Goal: Complete application form

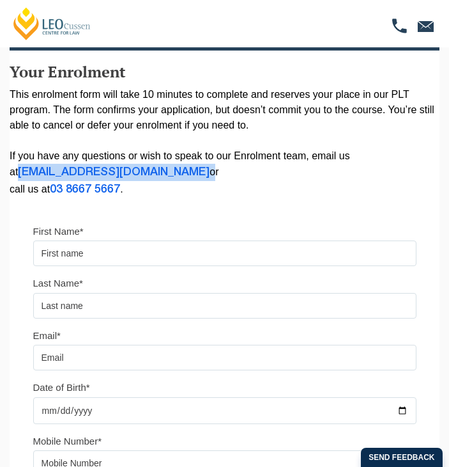
drag, startPoint x: 167, startPoint y: 171, endPoint x: 6, endPoint y: 173, distance: 160.4
click at [6, 173] on div "Please note that your information is saved on our server as you enter it. Congr…" at bounding box center [224, 269] width 449 height 639
copy p "enrolment@leocussen.edu.au"
click at [54, 191] on link "03 8667 5667" at bounding box center [85, 189] width 70 height 10
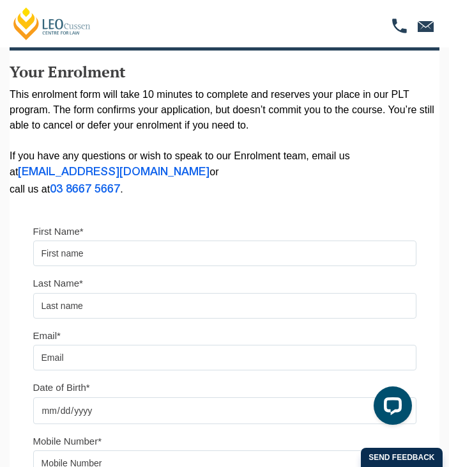
click at [130, 192] on p "This enrolment form will take 10 minutes to complete and reserves your place in…" at bounding box center [225, 142] width 430 height 111
click at [125, 186] on p "This enrolment form will take 10 minutes to complete and reserves your place in…" at bounding box center [225, 142] width 430 height 111
drag, startPoint x: 125, startPoint y: 186, endPoint x: 56, endPoint y: 189, distance: 69.7
click at [56, 189] on p "This enrolment form will take 10 minutes to complete and reserves your place in…" at bounding box center [225, 142] width 430 height 111
copy p "03 8667 5667 ."
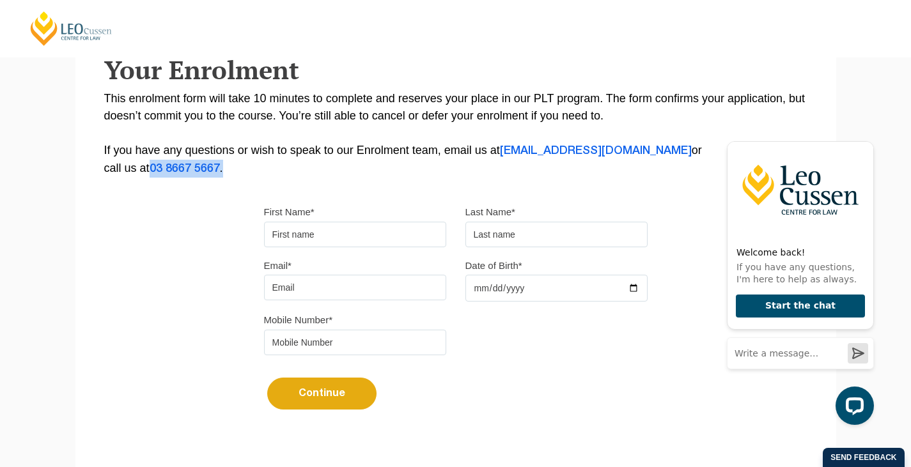
scroll to position [233, 0]
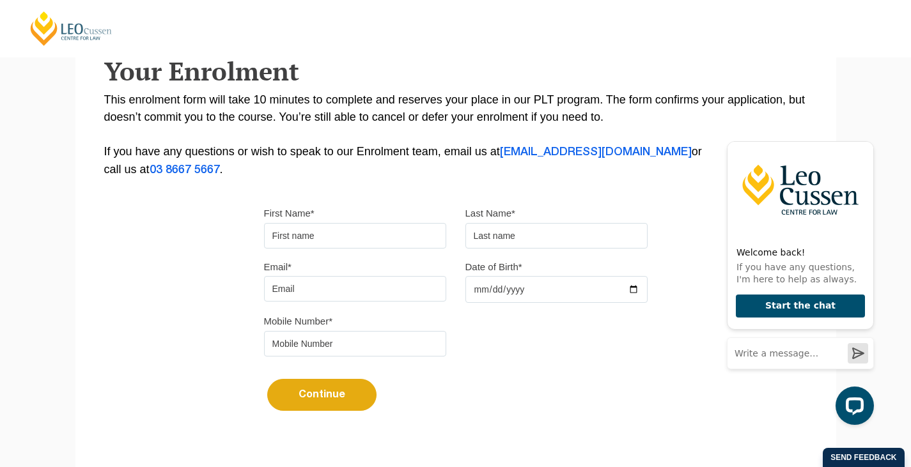
click at [334, 225] on input "First Name*" at bounding box center [355, 236] width 182 height 26
type input "Siobhan"
type input "Daly"
type input "siobhan@dalyfamily.net.au"
type input "0408884101"
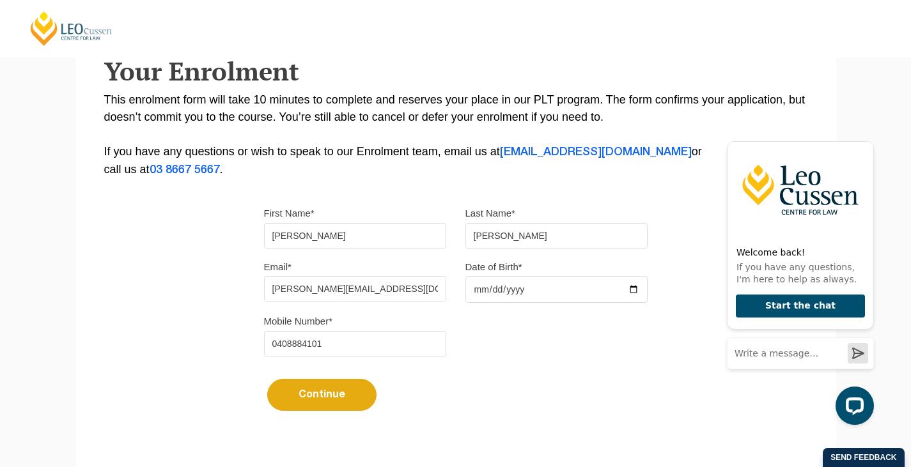
click at [485, 288] on input "Date of Birth*" at bounding box center [556, 289] width 182 height 27
type input "1975-03-13"
click at [328, 395] on button "Continue" at bounding box center [321, 395] width 109 height 32
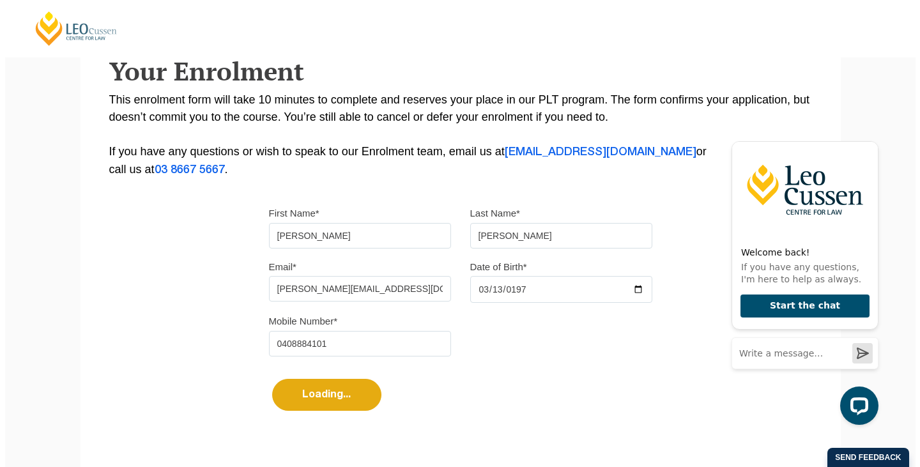
scroll to position [0, 0]
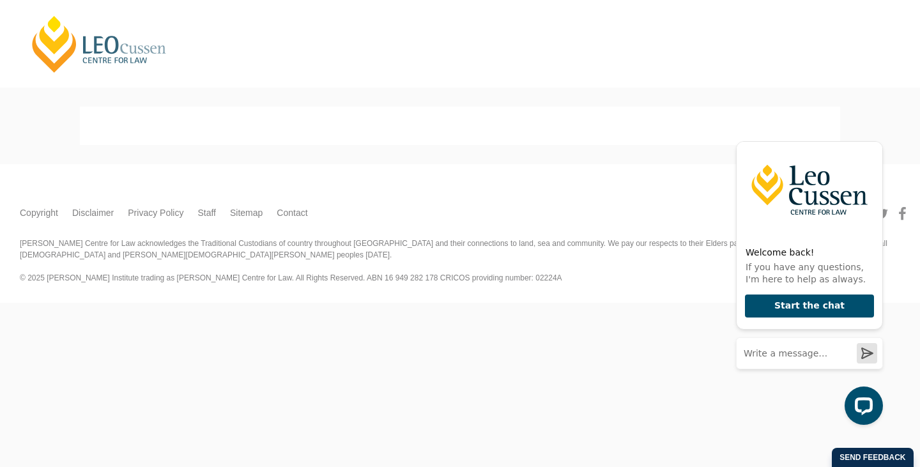
select select
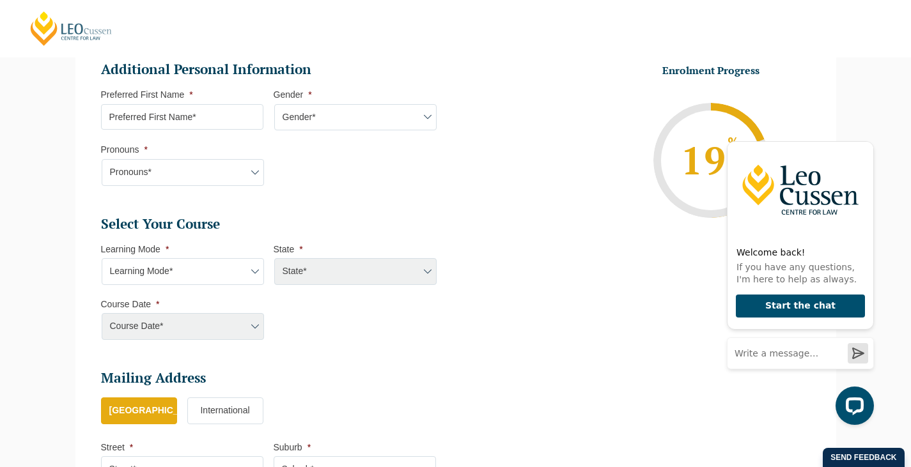
scroll to position [430, 0]
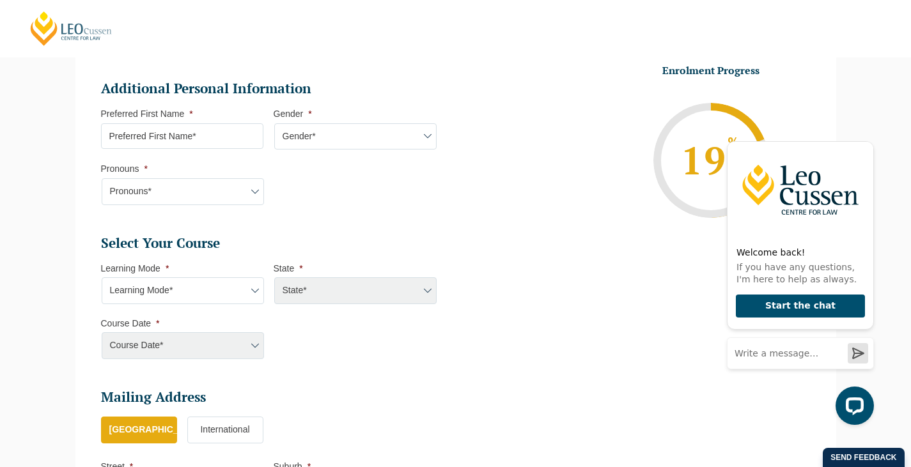
click at [252, 178] on select "Pronouns* She/Her/Hers He/Him/His They/Them/Theirs Other Prefer not to disclose" at bounding box center [183, 191] width 162 height 27
select select "She/Her/Hers"
click at [102, 178] on select "Pronouns* She/Her/Hers He/Him/His They/Them/Theirs Other Prefer not to disclose" at bounding box center [183, 191] width 162 height 27
click at [214, 123] on input "Preferred First Name *" at bounding box center [182, 136] width 162 height 26
type input "Siobhan"
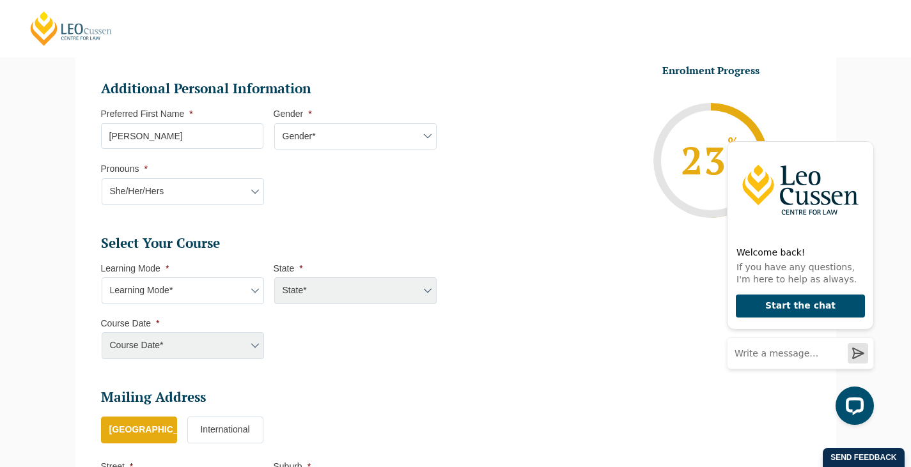
select select "VIC"
select select
click at [318, 123] on select "Gender* Male Female Nonbinary Intersex Prefer not to disclose Other" at bounding box center [355, 136] width 162 height 27
select select "Female"
click at [274, 123] on select "Gender* Male Female Nonbinary Intersex Prefer not to disclose Other" at bounding box center [355, 136] width 162 height 27
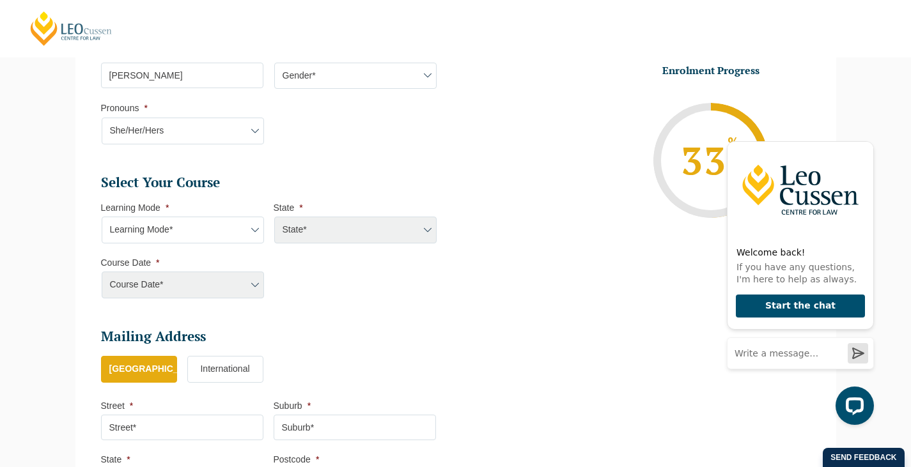
scroll to position [496, 0]
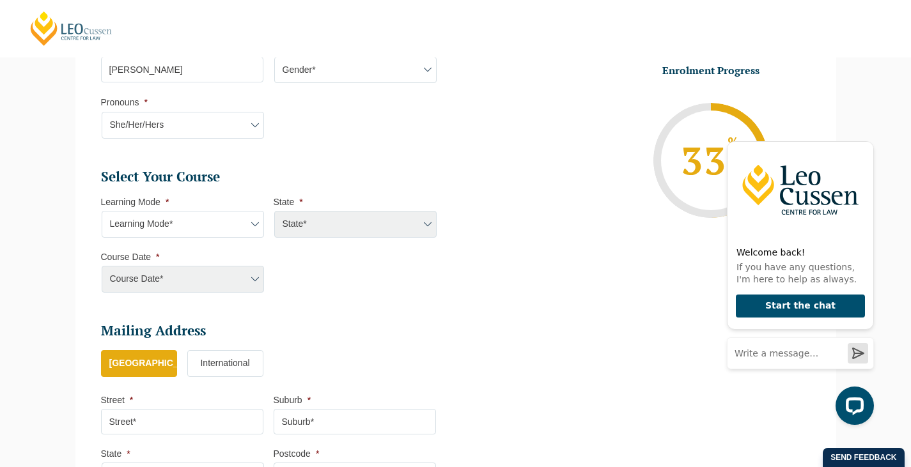
click at [253, 211] on select "Learning Mode* Online Full Time Learning Online Part Time Learning Blended Full…" at bounding box center [183, 224] width 162 height 27
select select "Onsite Full Time Learning"
click at [102, 211] on select "Learning Mode* Online Full Time Learning Online Part Time Learning Blended Full…" at bounding box center [183, 224] width 162 height 27
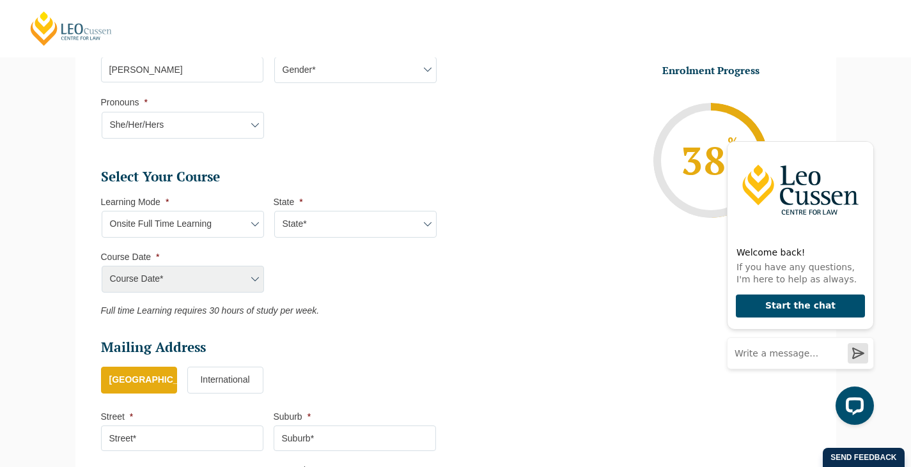
click at [256, 266] on div "Course Date*" at bounding box center [182, 279] width 162 height 27
click at [252, 266] on div "Course Date*" at bounding box center [182, 279] width 162 height 27
click at [421, 211] on select "State* VIC" at bounding box center [355, 224] width 162 height 27
select select "VIC"
click at [274, 211] on select "State* VIC" at bounding box center [355, 224] width 162 height 27
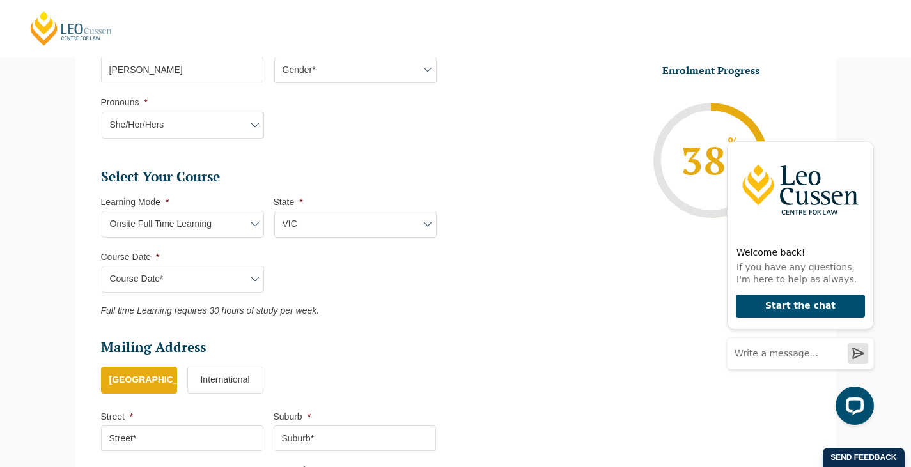
click at [254, 266] on select "Course Date* January 2026 (27-Jan-2026 to 12-Jun-2026) August 2026 (03-Aug-2026…" at bounding box center [183, 279] width 162 height 27
select select "January 2026 (27-Jan-2026 to 12-Jun-2026)"
click at [102, 266] on select "Course Date* January 2026 (27-Jan-2026 to 12-Jun-2026) August 2026 (03-Aug-2026…" at bounding box center [183, 279] width 162 height 27
type input "Intake 01 January 2026 FT"
type input "Practical Legal Training (VIC)"
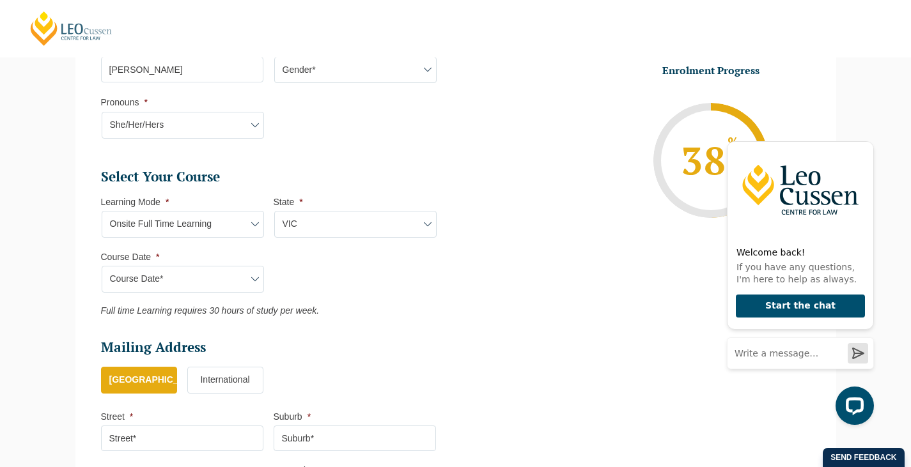
select select "VIC PLT (JAN) 2026 Full Time Onsite"
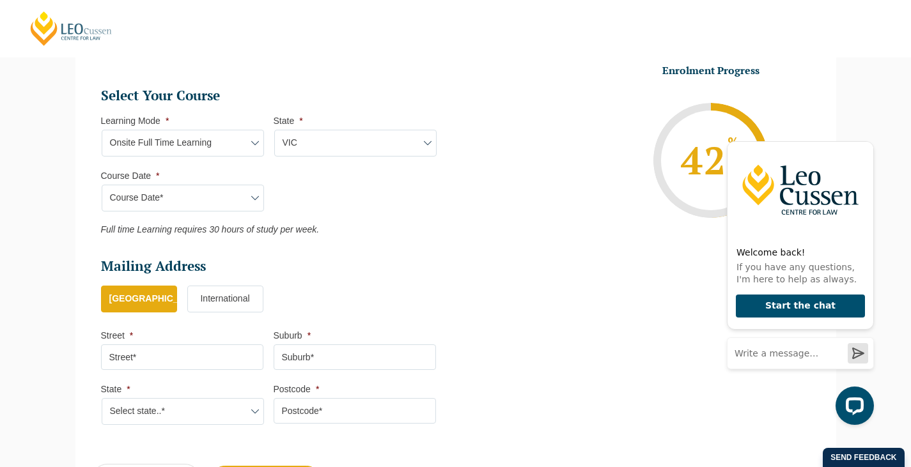
scroll to position [578, 0]
click at [161, 344] on input "Street *" at bounding box center [182, 357] width 162 height 26
type input "5 Anglesea Terrace"
type input "Geelong West"
select select "VIC"
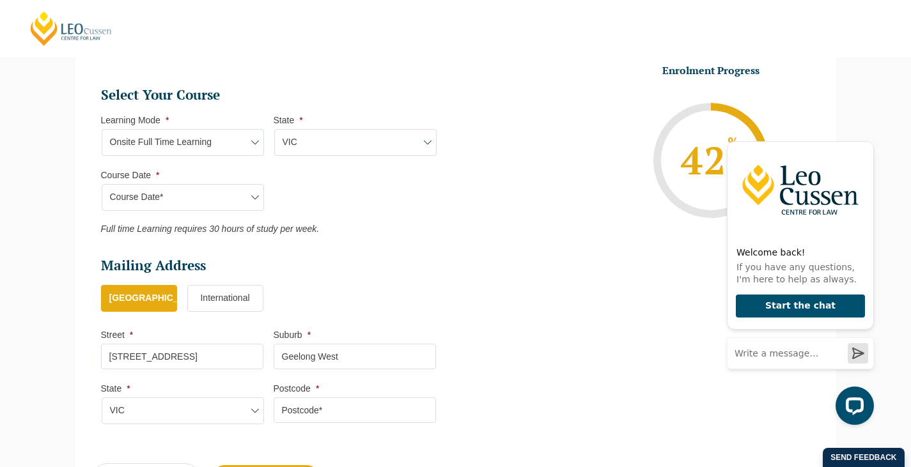
type input "3218"
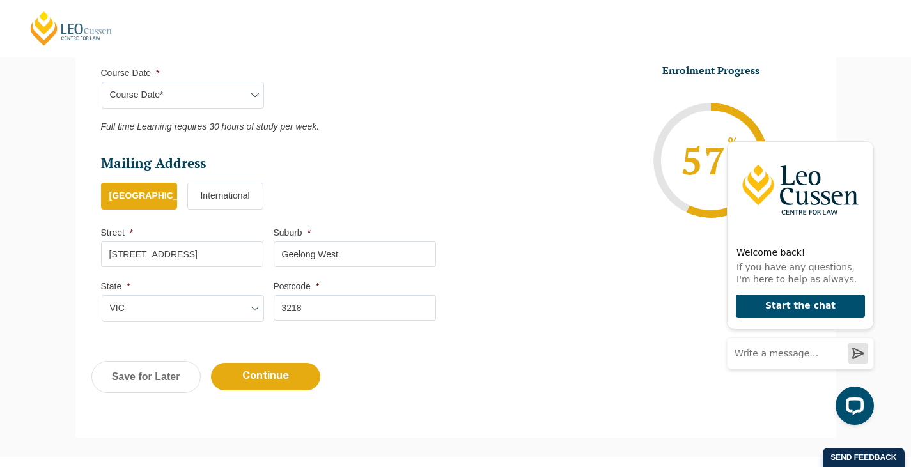
scroll to position [681, 0]
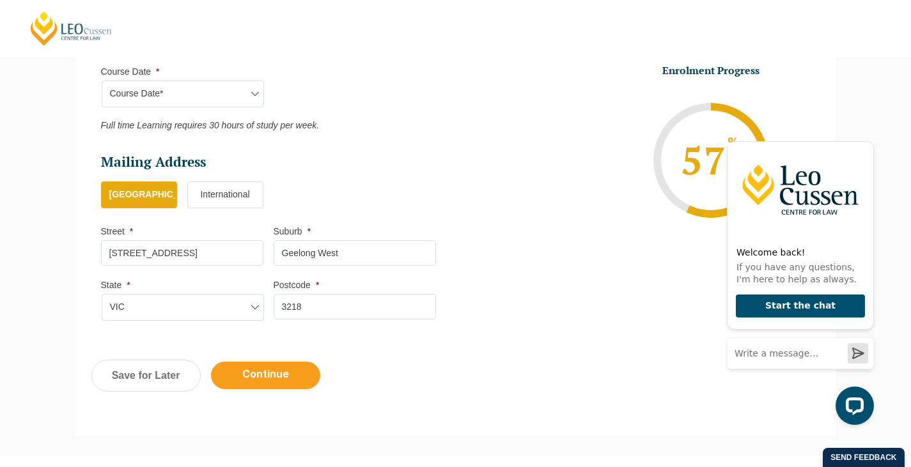
click at [277, 362] on input "Continue" at bounding box center [265, 375] width 109 height 27
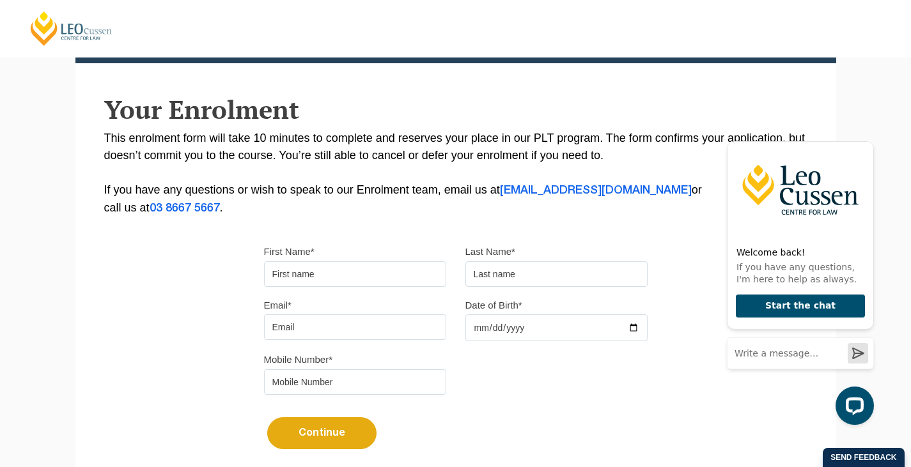
scroll to position [196, 0]
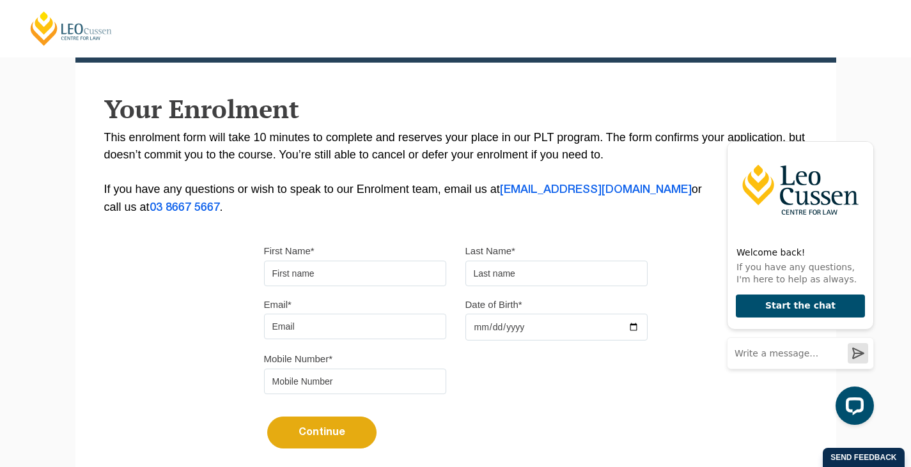
click at [291, 270] on input "First Name*" at bounding box center [355, 274] width 182 height 26
type input "Siobhan"
type input "Daly"
type input "siobhan@dalyfamily.net.au"
type input "0408884101"
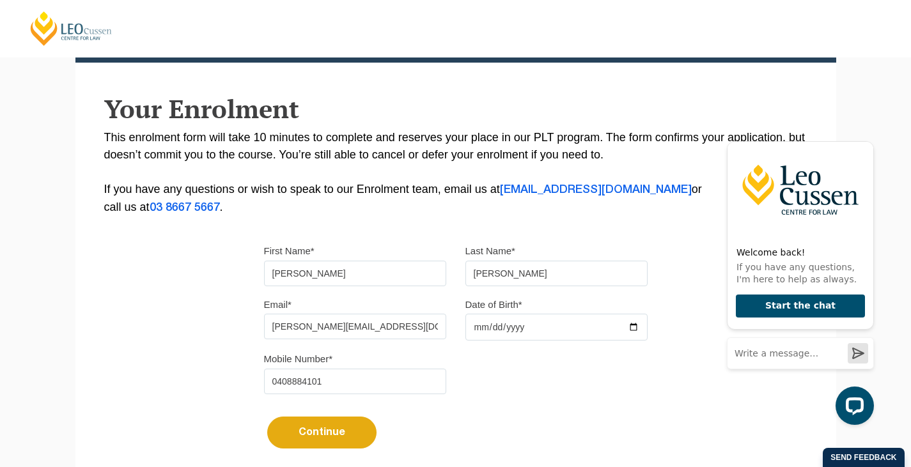
click at [491, 321] on input "Date of Birth*" at bounding box center [556, 327] width 182 height 27
type input "1975-03-13"
click at [327, 438] on button "Continue" at bounding box center [321, 433] width 109 height 32
click at [327, 424] on button "Continue" at bounding box center [321, 433] width 109 height 32
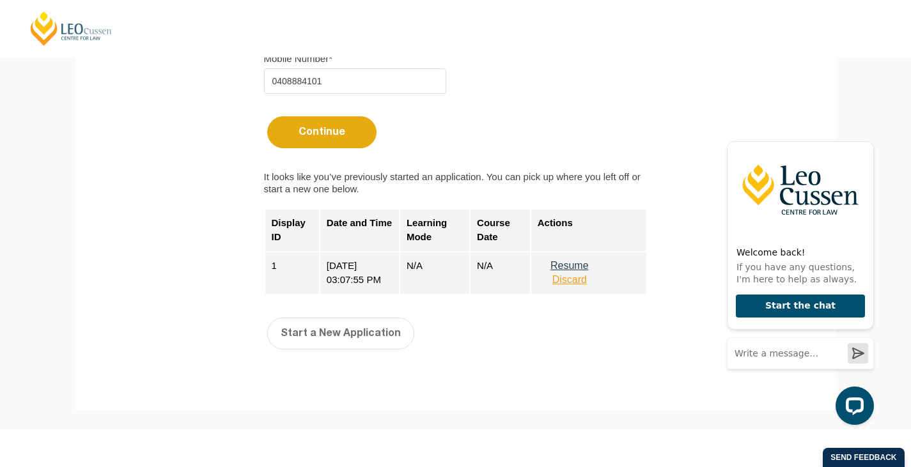
scroll to position [497, 0]
click at [577, 261] on button "Resume" at bounding box center [570, 266] width 64 height 12
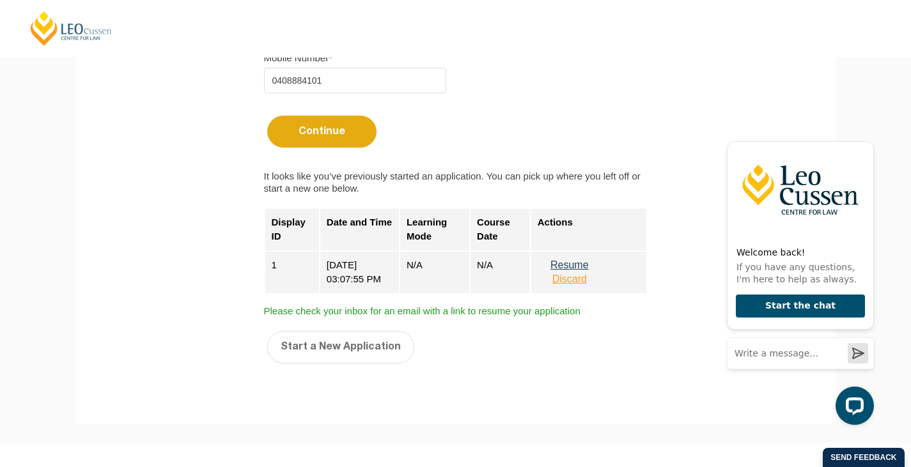
click at [577, 261] on button "Resume" at bounding box center [570, 266] width 64 height 12
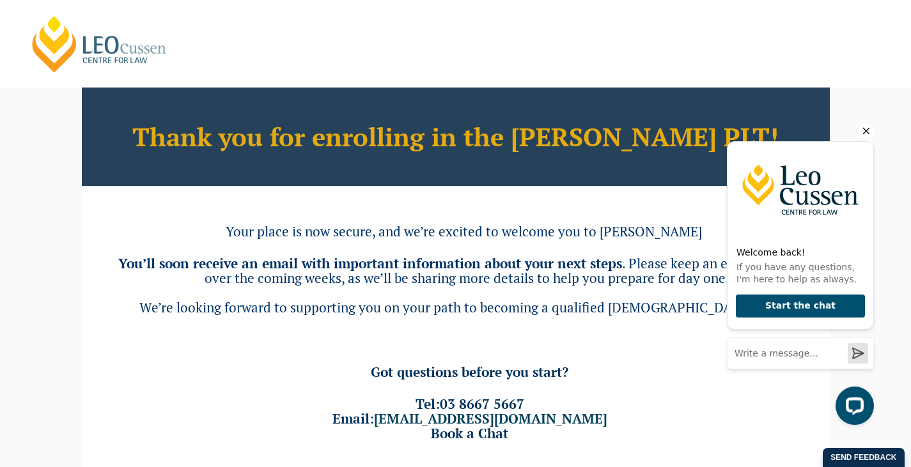
click at [864, 129] on icon "Hide greeting" at bounding box center [865, 130] width 15 height 15
